Goal: Transaction & Acquisition: Purchase product/service

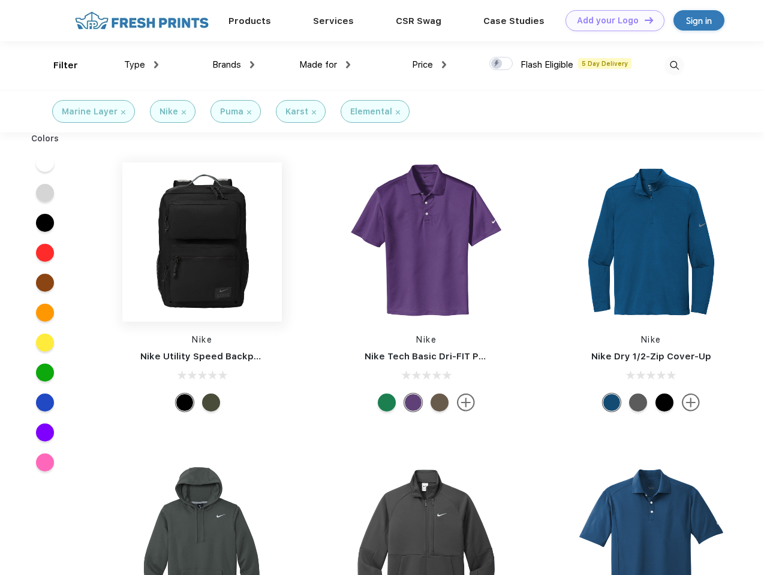
scroll to position [1, 0]
click at [610, 20] on link "Add your Logo Design Tool" at bounding box center [614, 20] width 99 height 21
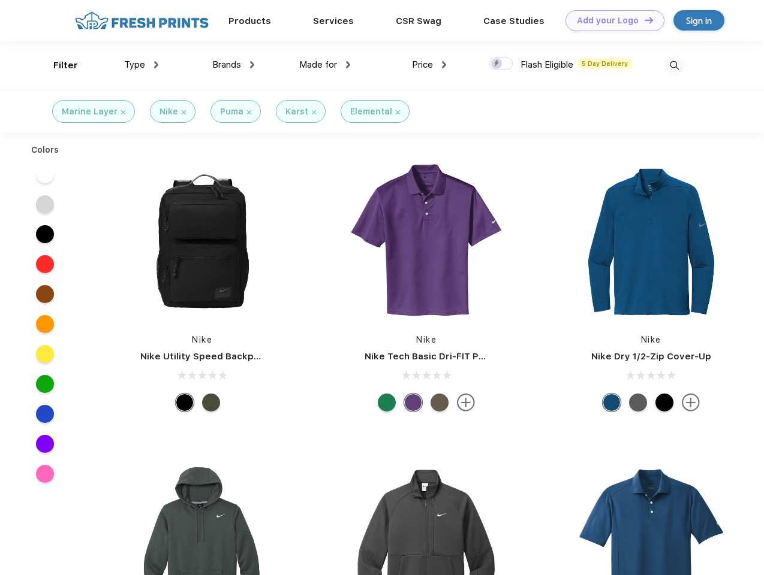
click at [0, 0] on div "Design Tool" at bounding box center [0, 0] width 0 height 0
click at [643, 20] on link "Add your Logo Design Tool" at bounding box center [614, 20] width 99 height 21
click at [58, 65] on div "Filter" at bounding box center [65, 66] width 25 height 14
click at [141, 65] on span "Type" at bounding box center [134, 64] width 21 height 11
click at [233, 65] on span "Brands" at bounding box center [226, 64] width 29 height 11
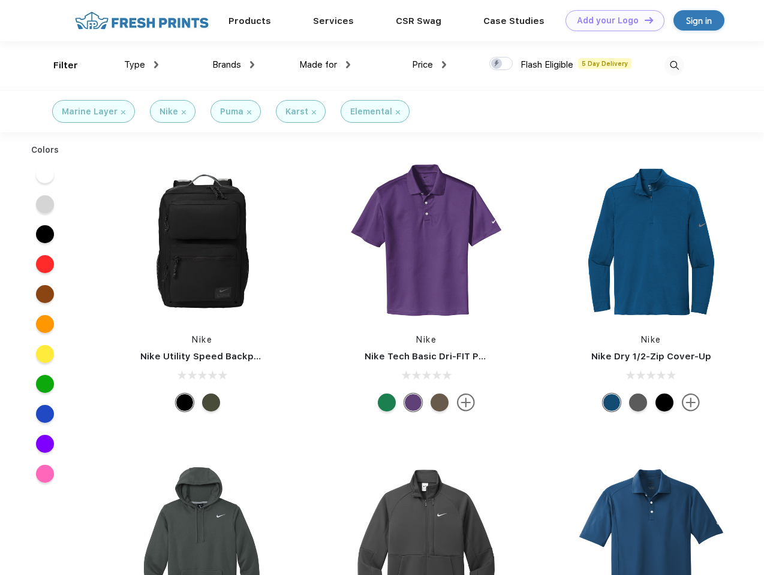
click at [325, 65] on span "Made for" at bounding box center [318, 64] width 38 height 11
click at [429, 65] on span "Price" at bounding box center [422, 64] width 21 height 11
click at [501, 64] on div at bounding box center [500, 63] width 23 height 13
click at [497, 64] on input "checkbox" at bounding box center [493, 60] width 8 height 8
click at [674, 65] on img at bounding box center [674, 66] width 20 height 20
